Goal: Navigation & Orientation: Find specific page/section

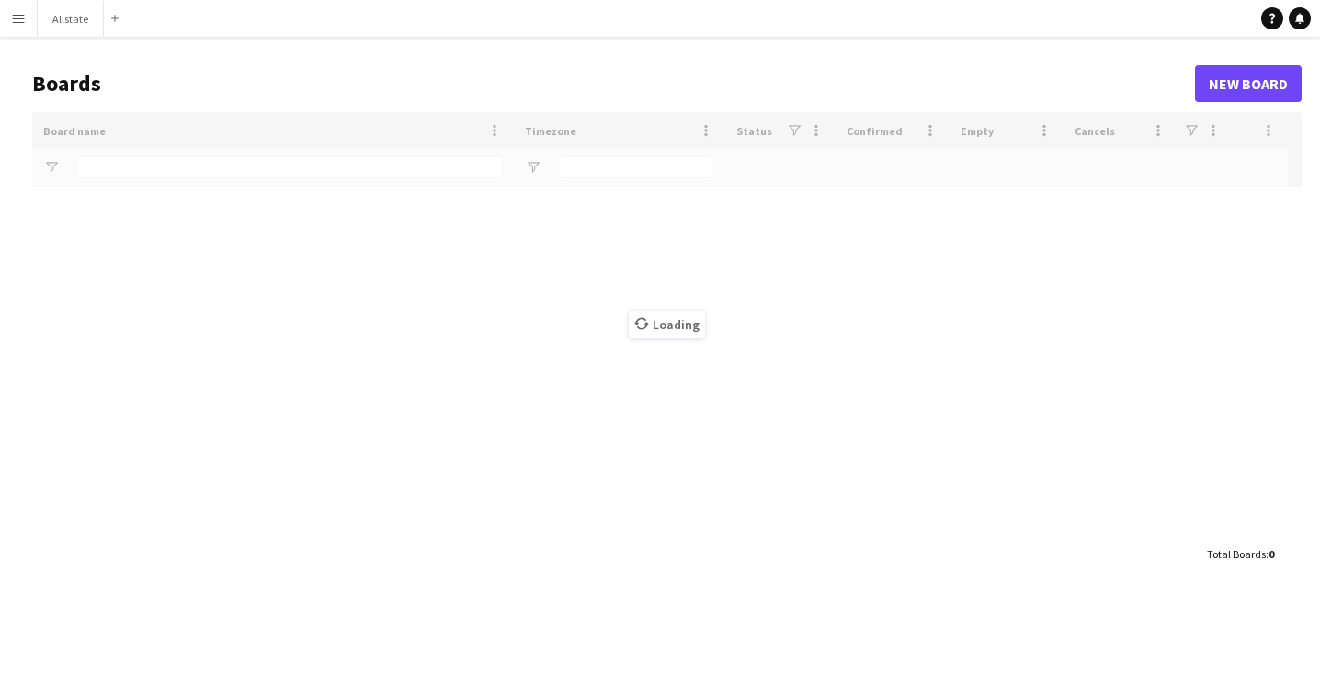
click at [15, 20] on app-icon "Menu" at bounding box center [18, 18] width 15 height 15
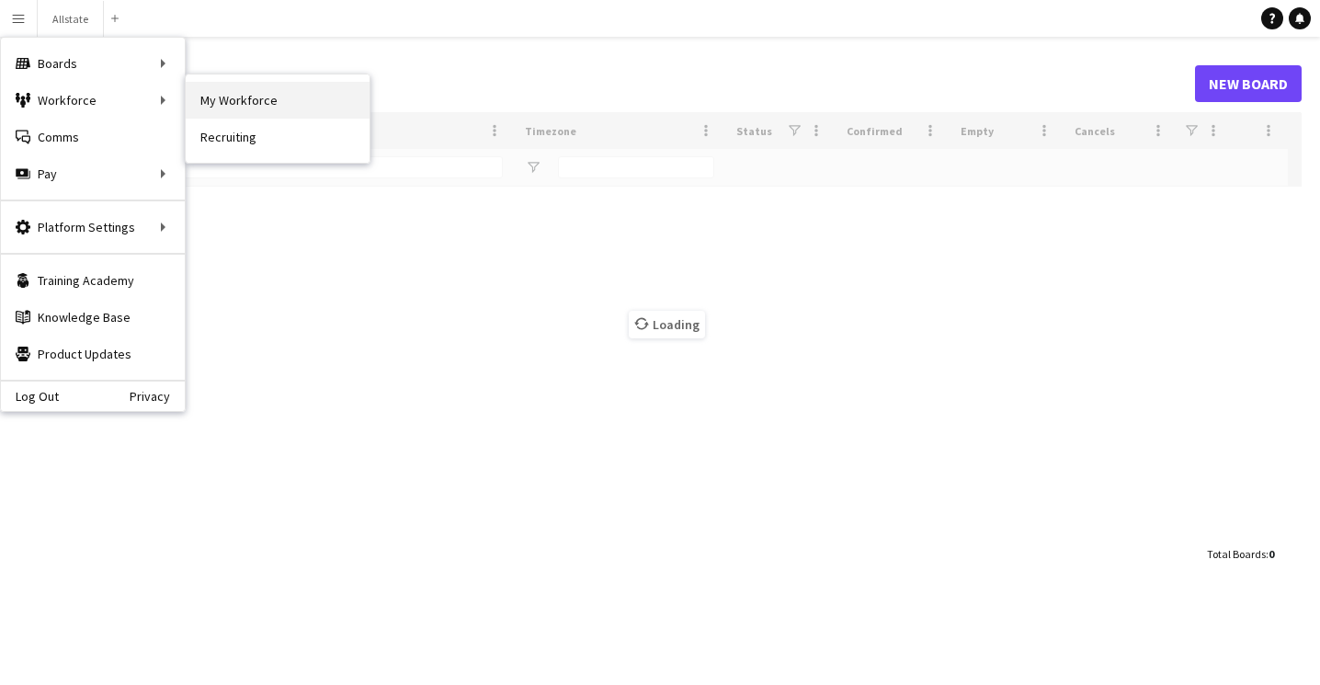
click at [287, 110] on link "My Workforce" at bounding box center [278, 100] width 184 height 37
